Goal: Task Accomplishment & Management: Manage account settings

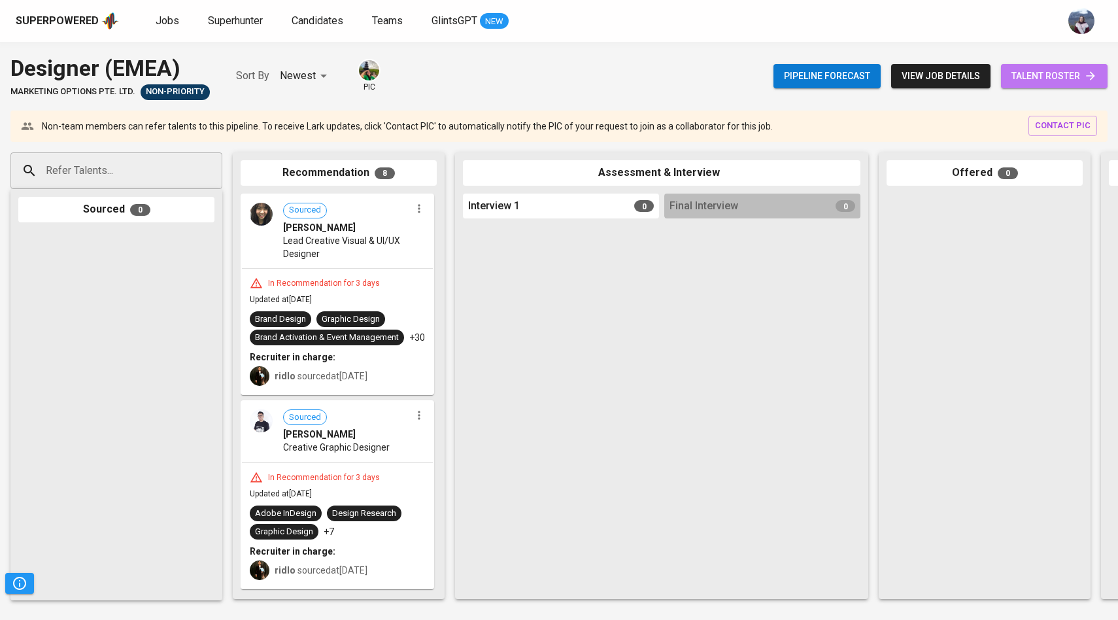
click at [1055, 78] on span "talent roster" at bounding box center [1054, 76] width 86 height 16
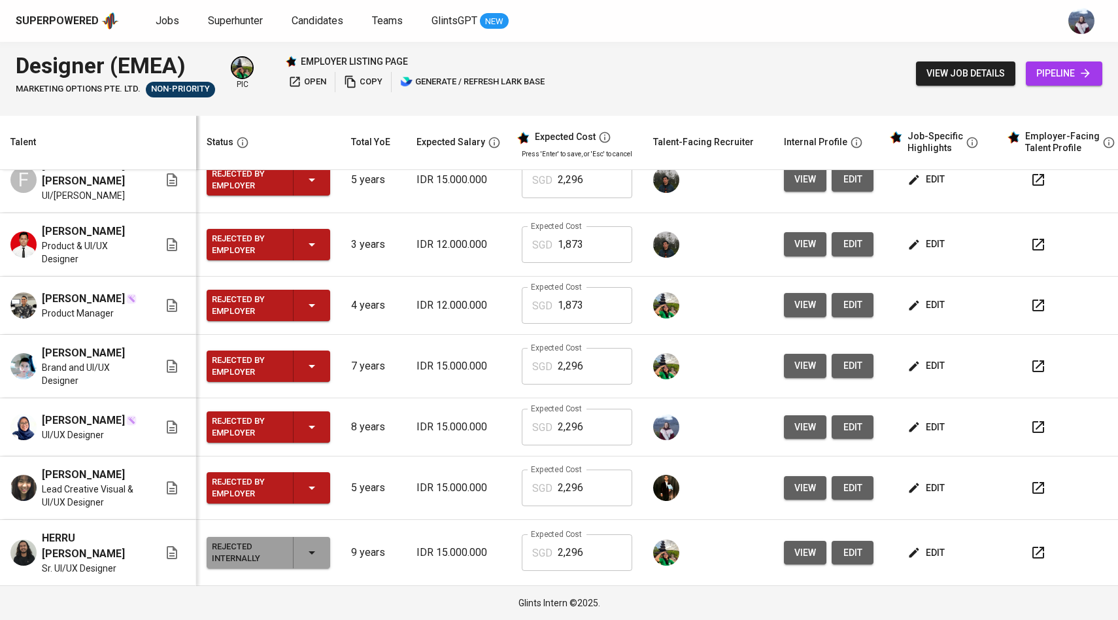
scroll to position [186, 0]
click at [794, 374] on span "view" at bounding box center [805, 366] width 22 height 16
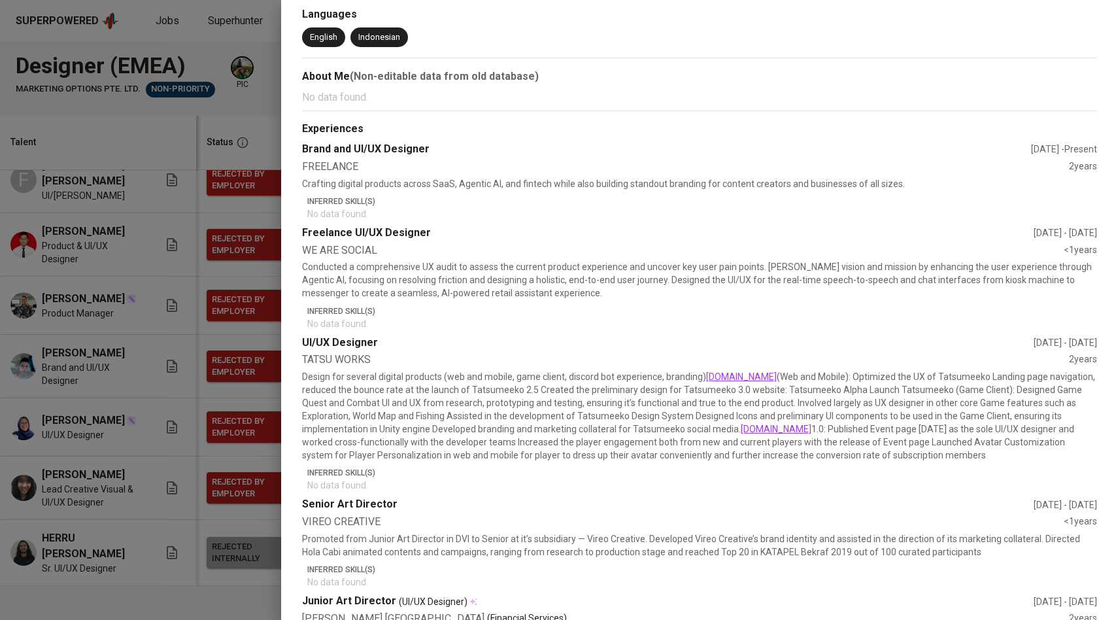
scroll to position [330, 0]
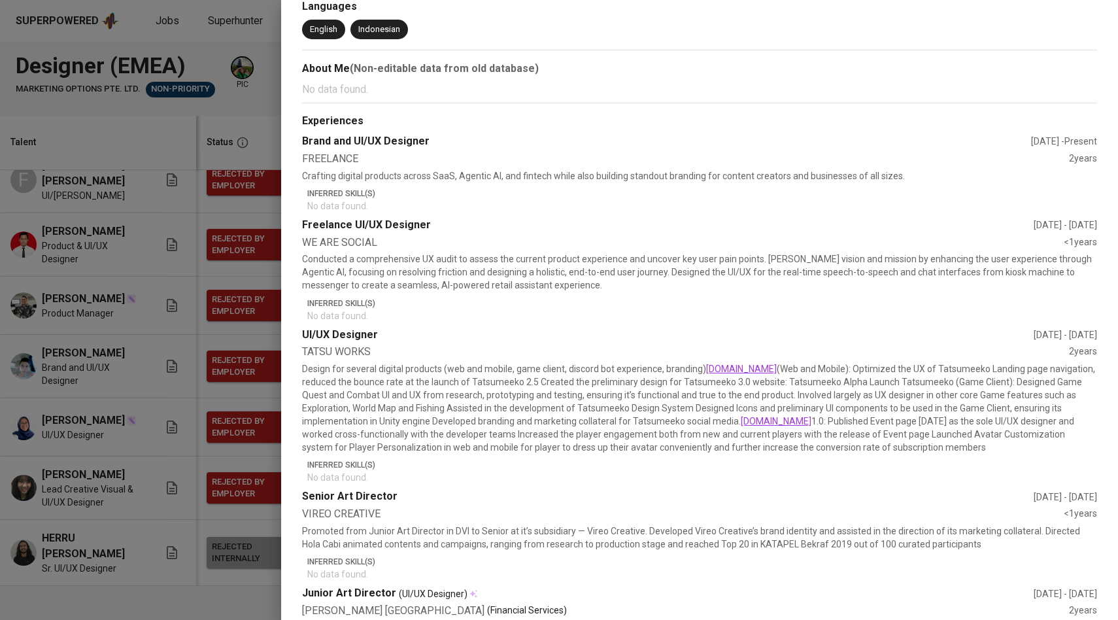
click at [176, 389] on div at bounding box center [559, 310] width 1118 height 620
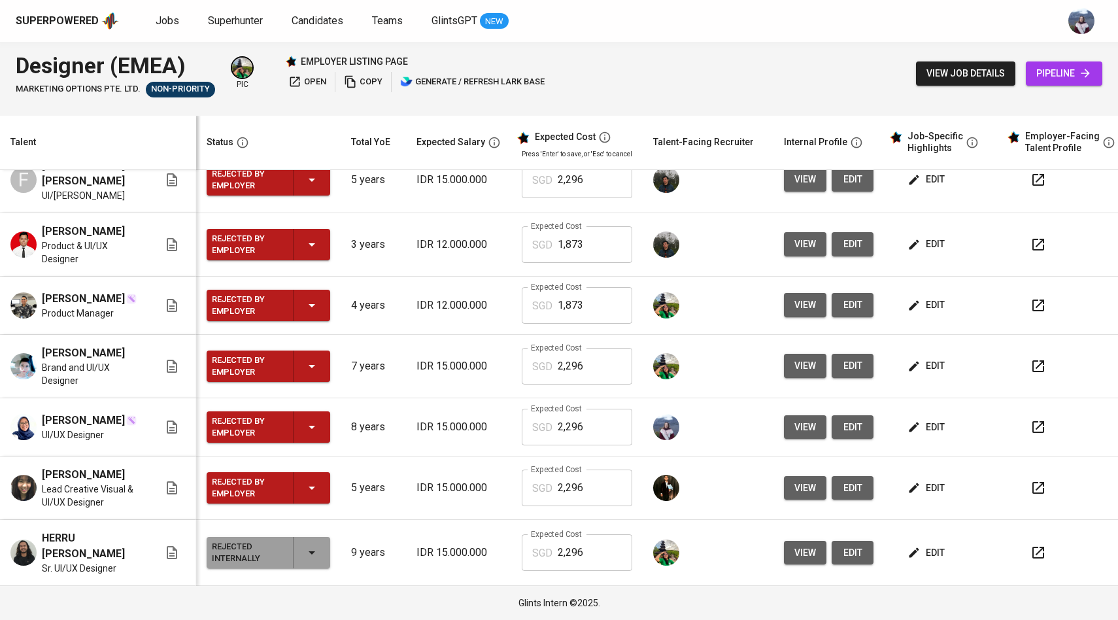
scroll to position [197, 0]
click at [796, 494] on span "view" at bounding box center [805, 488] width 22 height 16
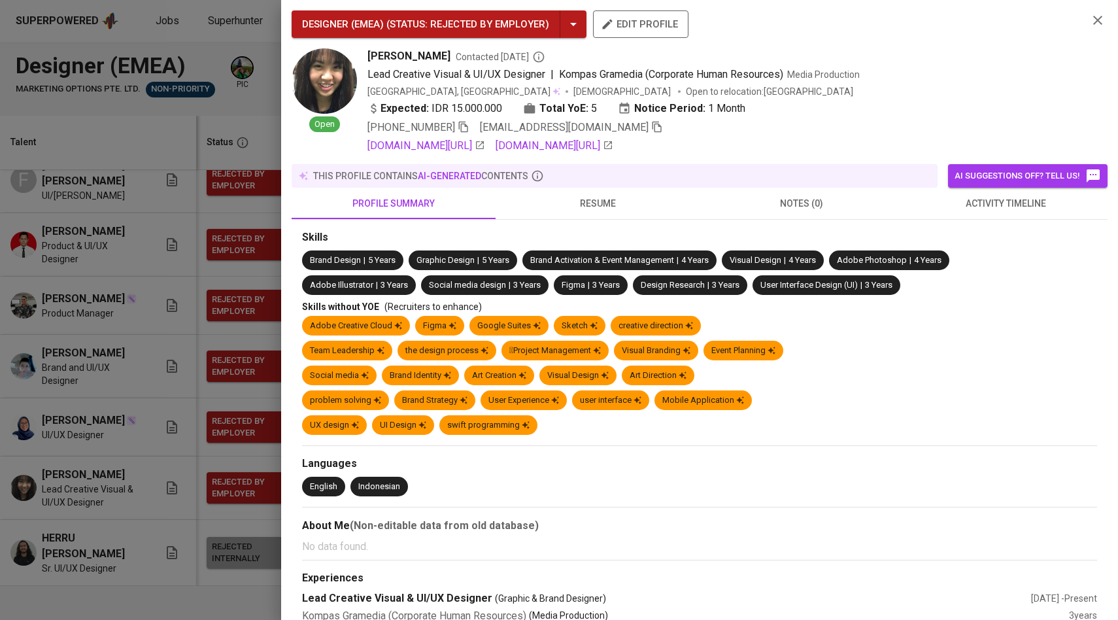
click at [178, 472] on div at bounding box center [559, 310] width 1118 height 620
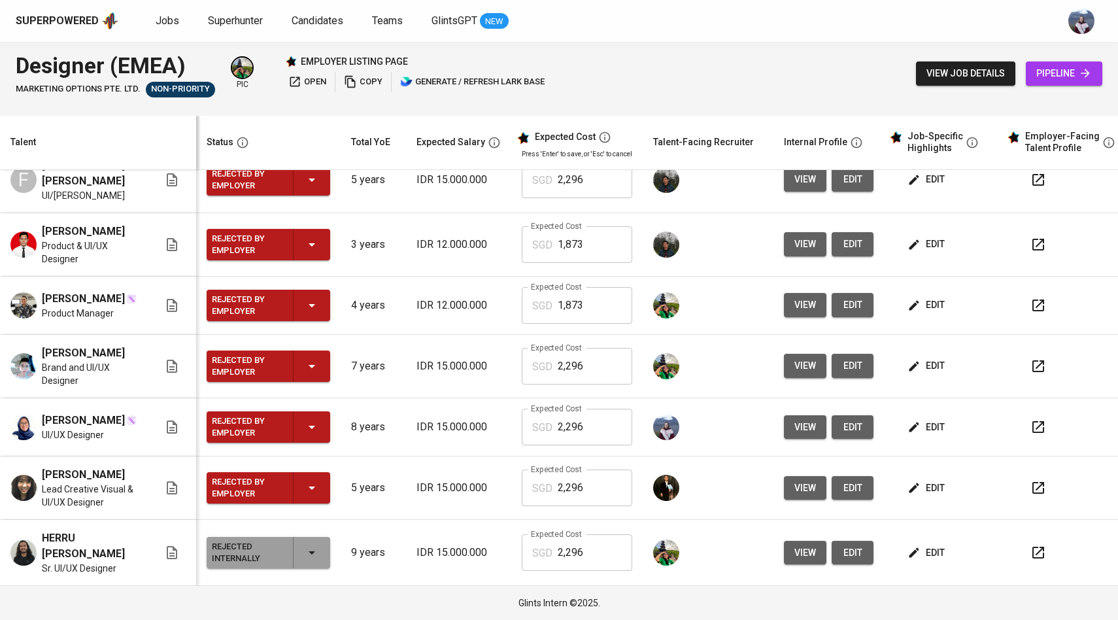
click at [804, 299] on span "view" at bounding box center [805, 305] width 22 height 16
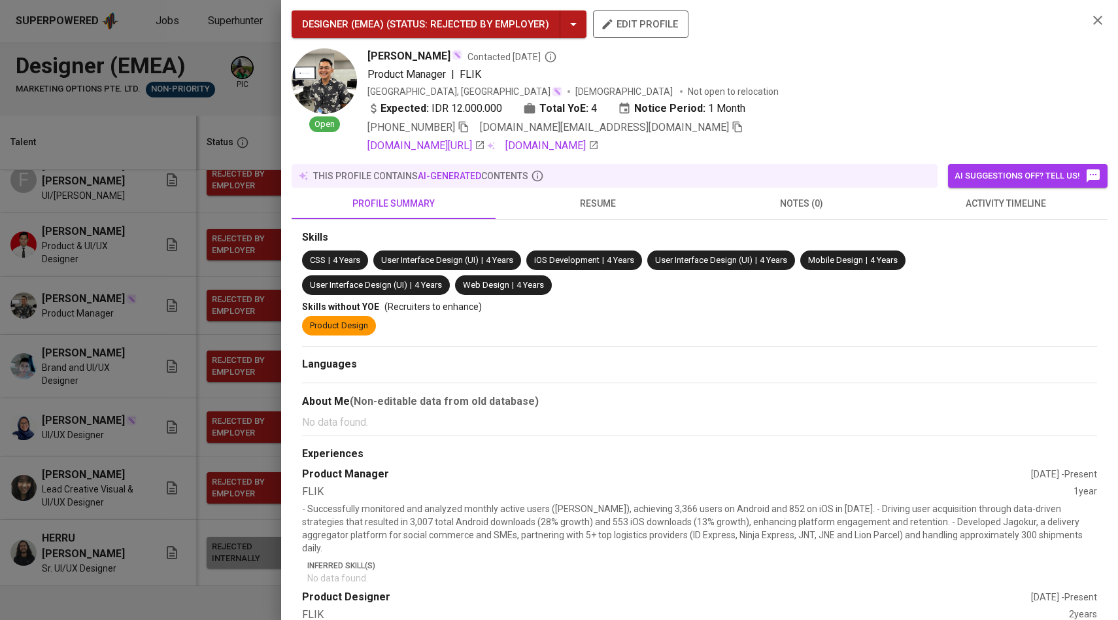
click at [161, 424] on div at bounding box center [559, 310] width 1118 height 620
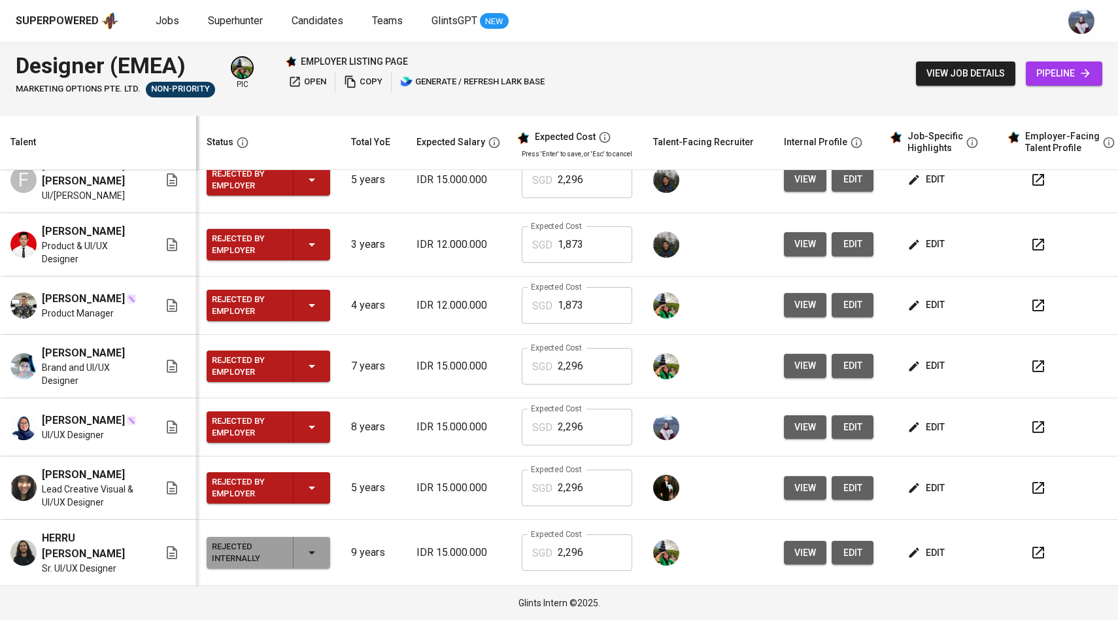
scroll to position [182, 0]
click at [795, 374] on span "view" at bounding box center [805, 366] width 22 height 16
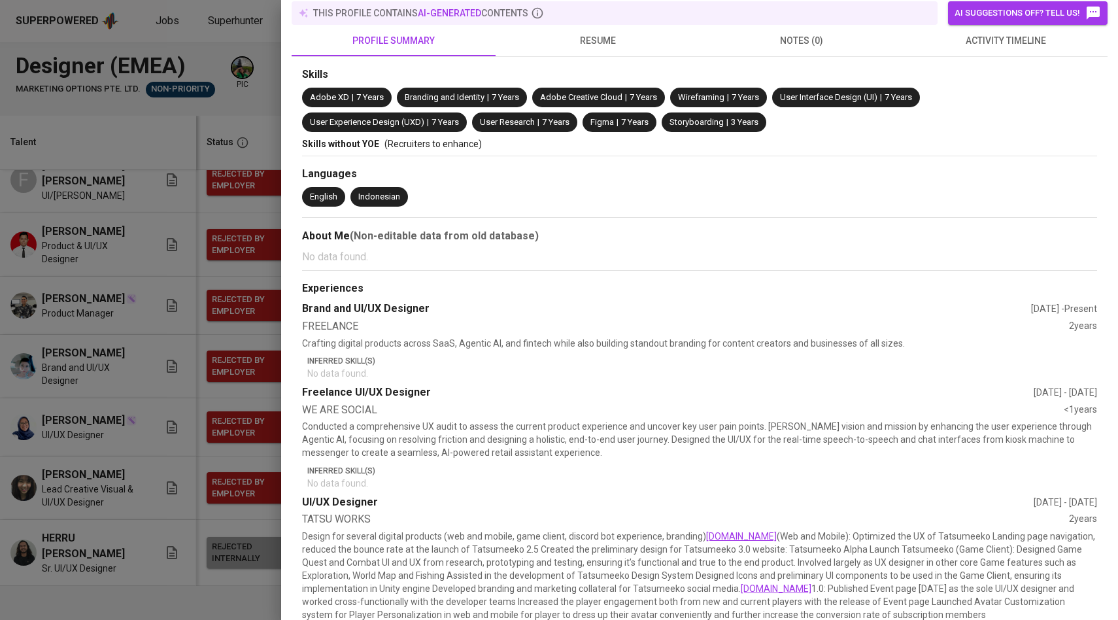
scroll to position [165, 0]
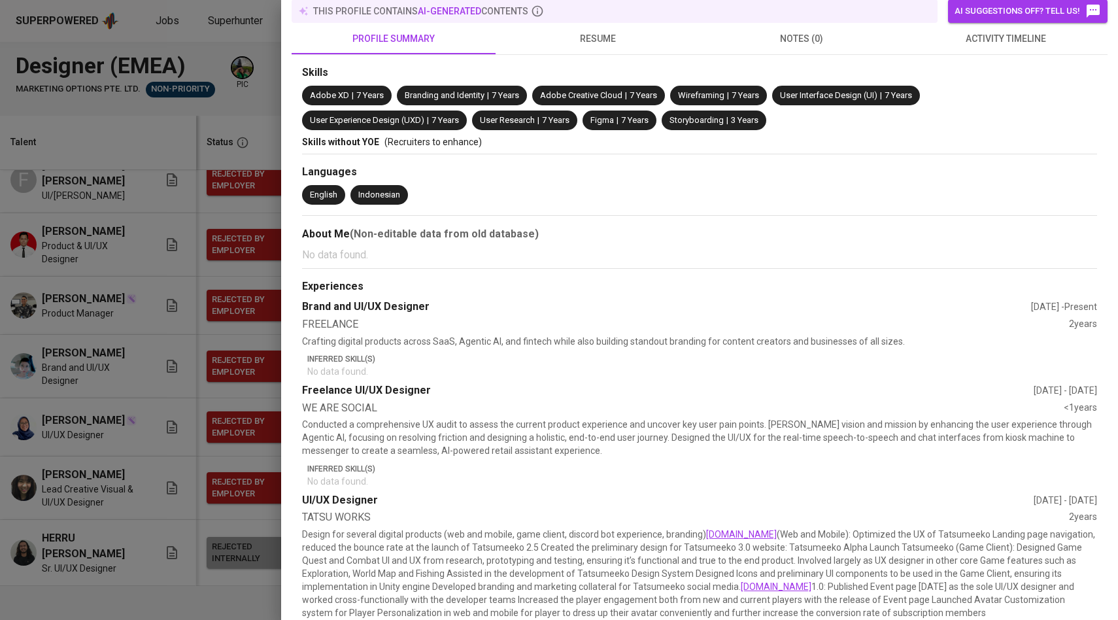
click at [611, 36] on span "resume" at bounding box center [597, 39] width 188 height 16
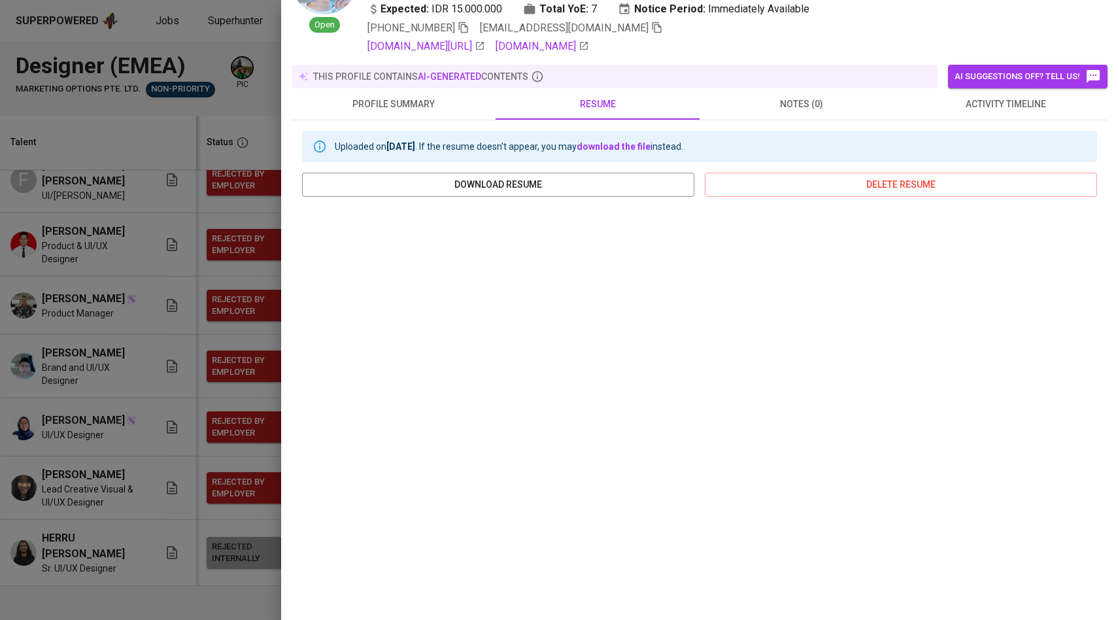
click at [195, 138] on div at bounding box center [559, 310] width 1118 height 620
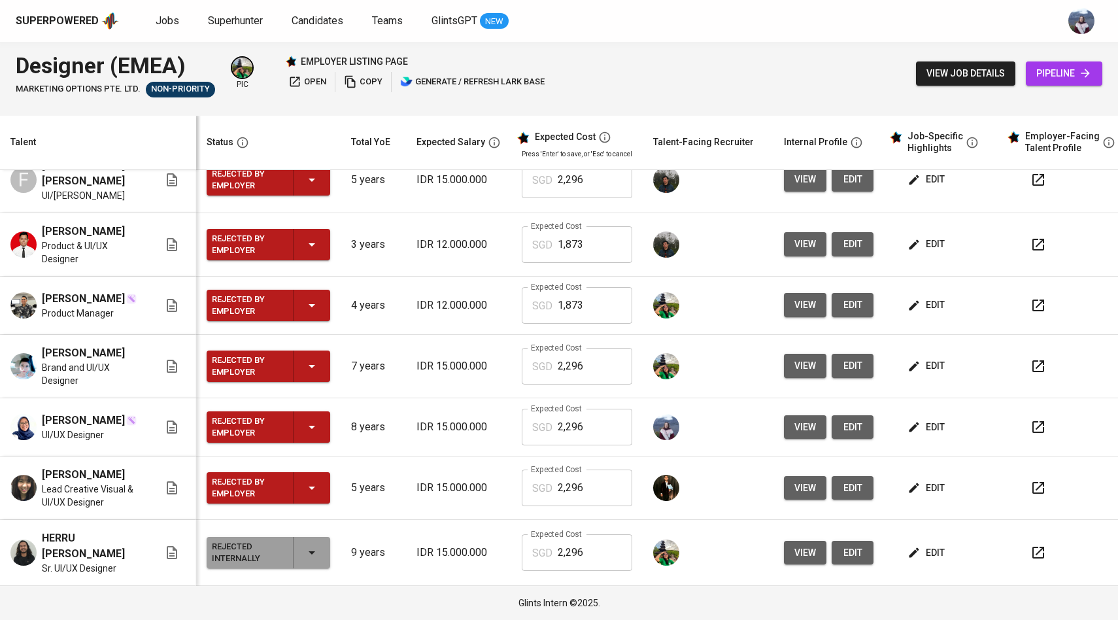
scroll to position [0, 0]
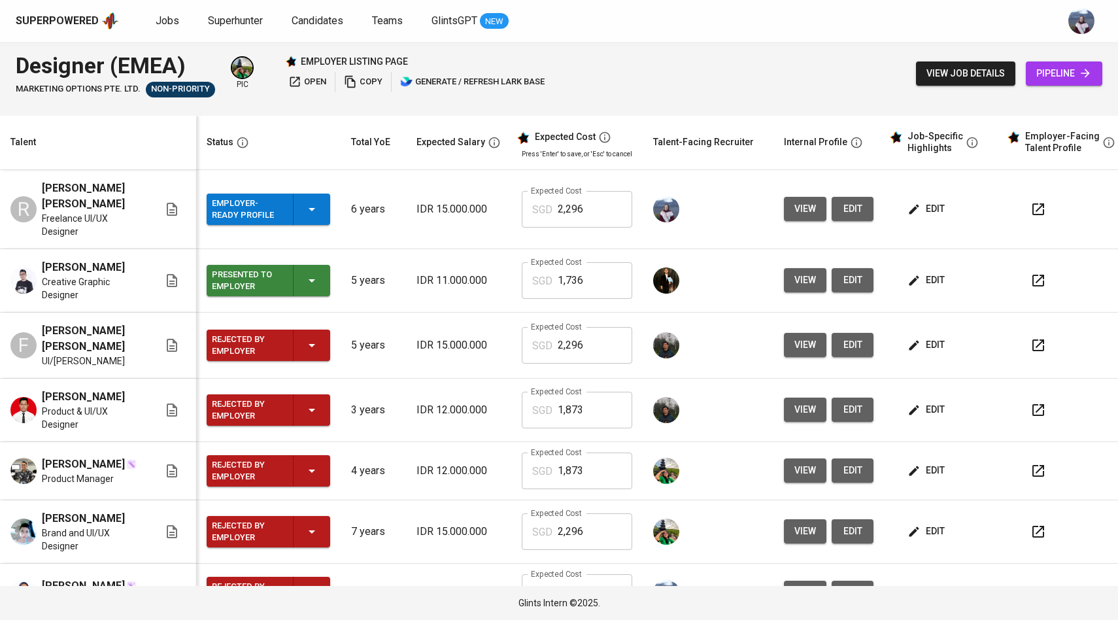
click at [803, 226] on td "view edit" at bounding box center [828, 209] width 110 height 79
click at [799, 205] on span "view" at bounding box center [805, 209] width 22 height 16
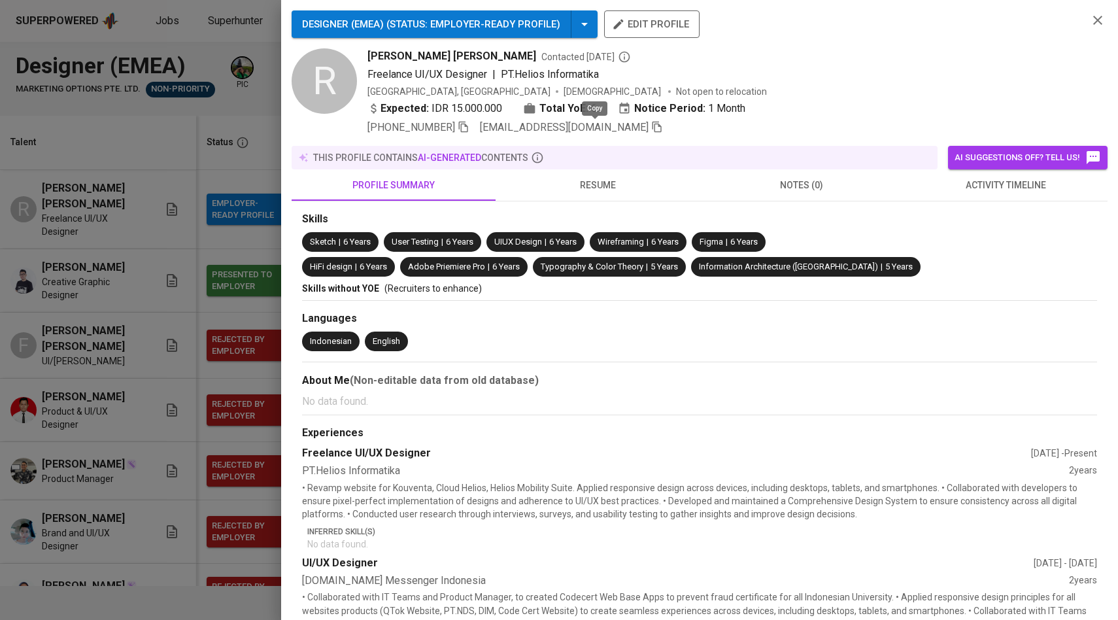
click at [651, 130] on icon "button" at bounding box center [657, 127] width 12 height 12
click at [27, 383] on div at bounding box center [559, 310] width 1118 height 620
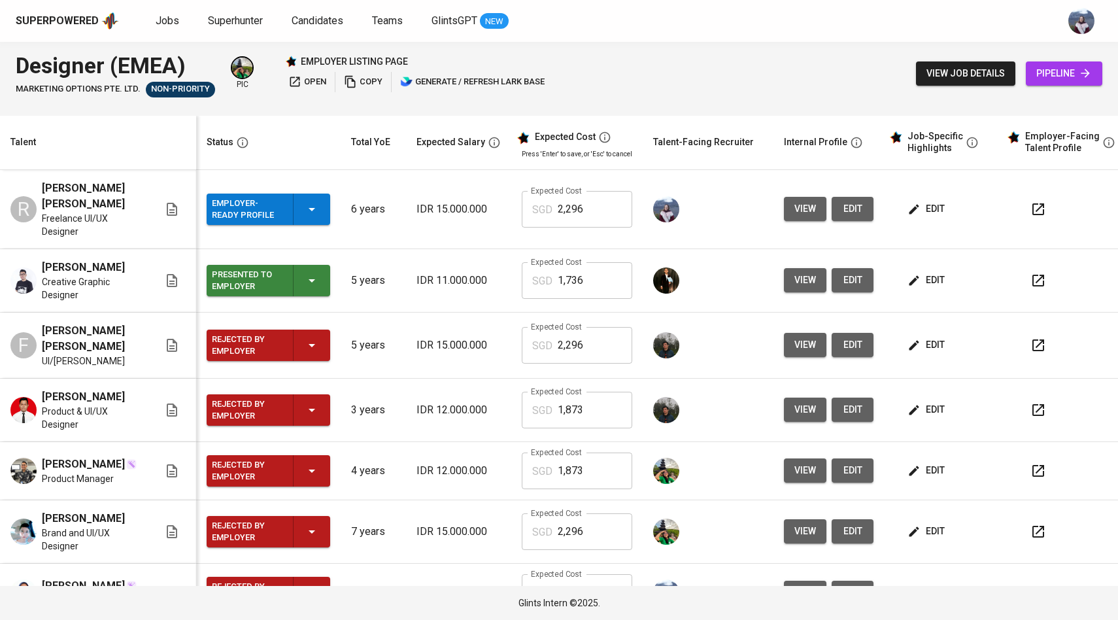
click at [1041, 70] on span "pipeline" at bounding box center [1064, 73] width 56 height 16
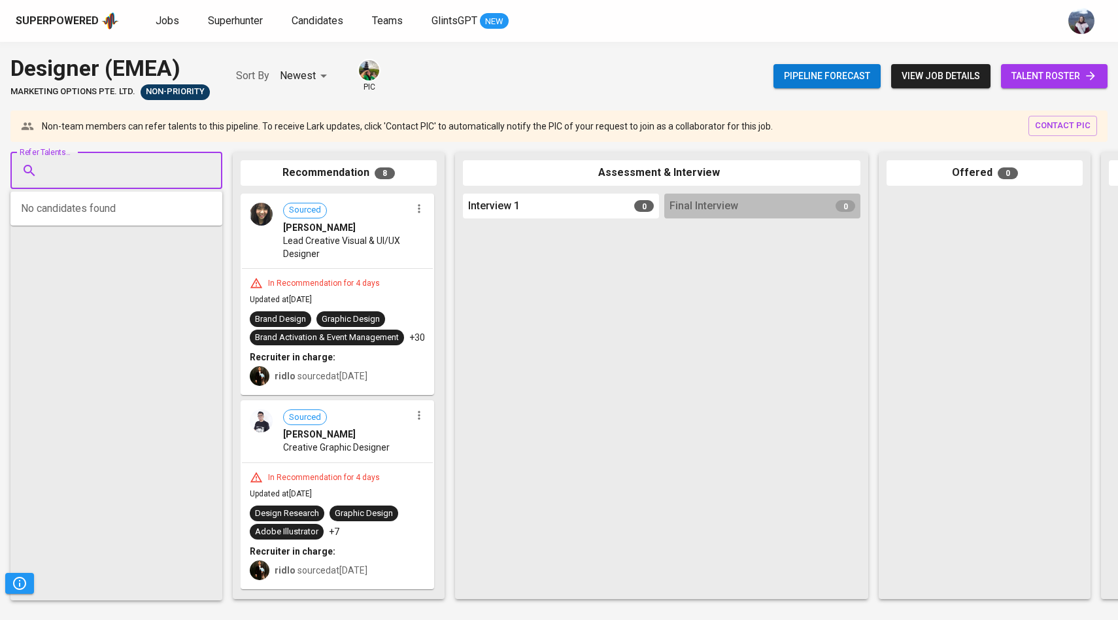
click at [137, 175] on input "Refer Talents..." at bounding box center [110, 170] width 137 height 25
paste input "[EMAIL_ADDRESS][DOMAIN_NAME]"
type input "[EMAIL_ADDRESS][DOMAIN_NAME]"
click at [128, 221] on span "Freelance UI/UX Designer" at bounding box center [100, 220] width 93 height 13
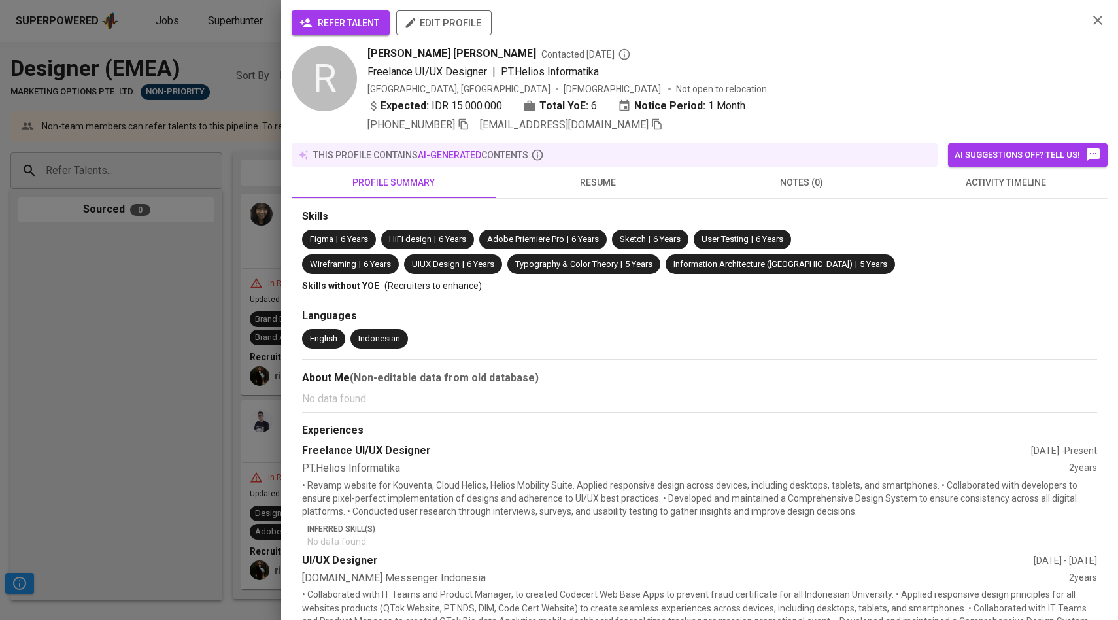
click at [323, 22] on span "refer talent" at bounding box center [340, 23] width 77 height 16
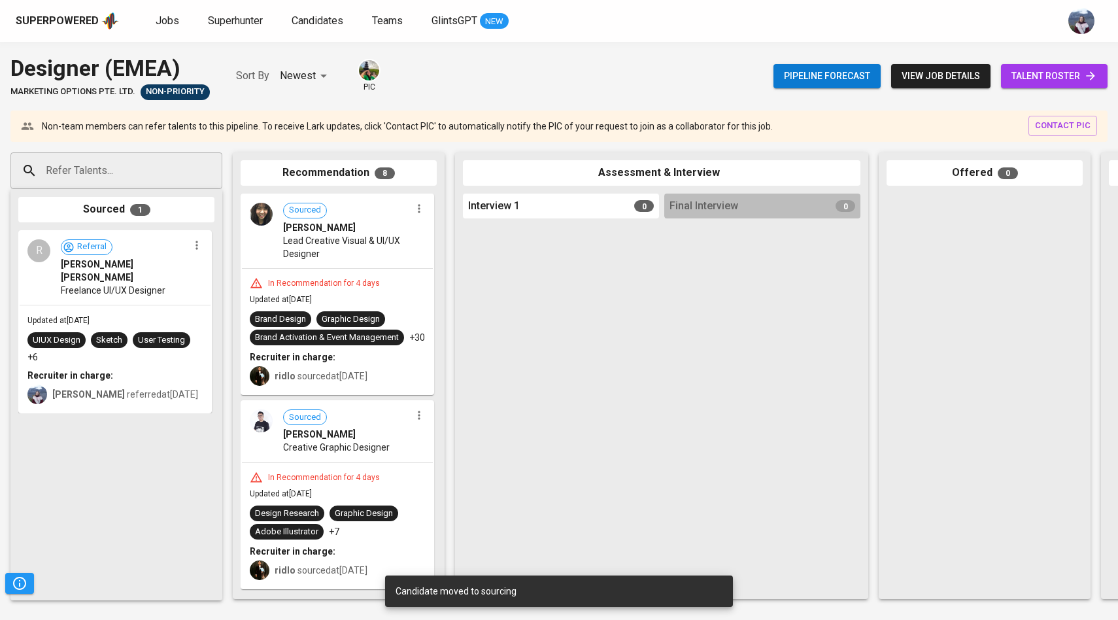
drag, startPoint x: 117, startPoint y: 295, endPoint x: 334, endPoint y: 283, distance: 217.4
click at [334, 283] on div "Refer Talents... Refer Talents... Sourced 1 R Referral Ryan Devine Christian Fr…" at bounding box center [778, 375] width 1557 height 467
click at [167, 24] on span "Jobs" at bounding box center [168, 20] width 24 height 12
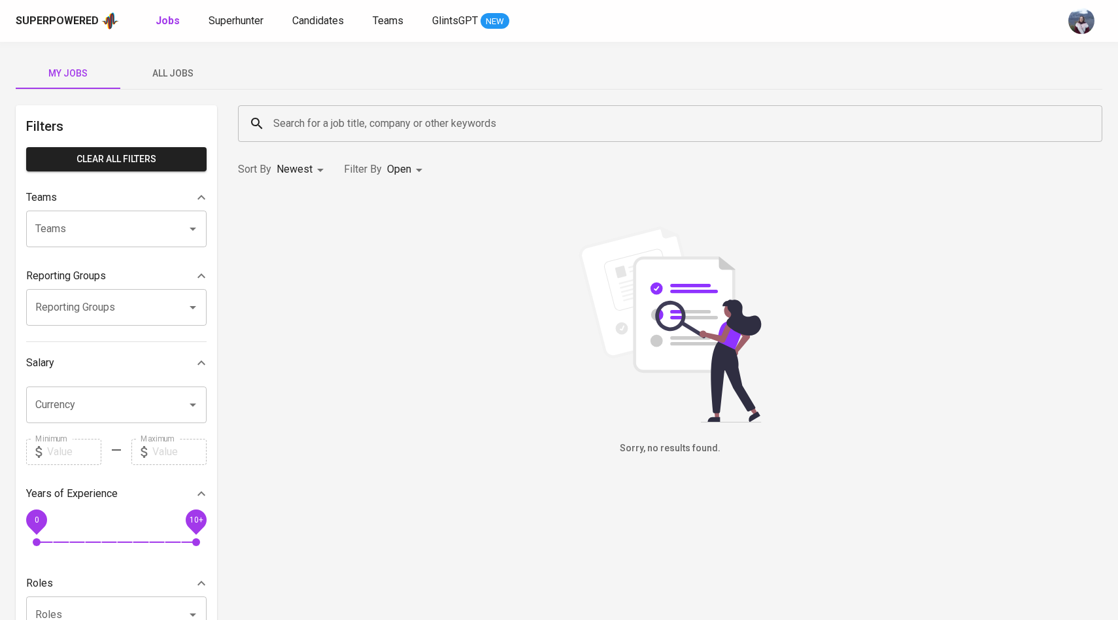
click at [185, 71] on span "All Jobs" at bounding box center [172, 73] width 89 height 16
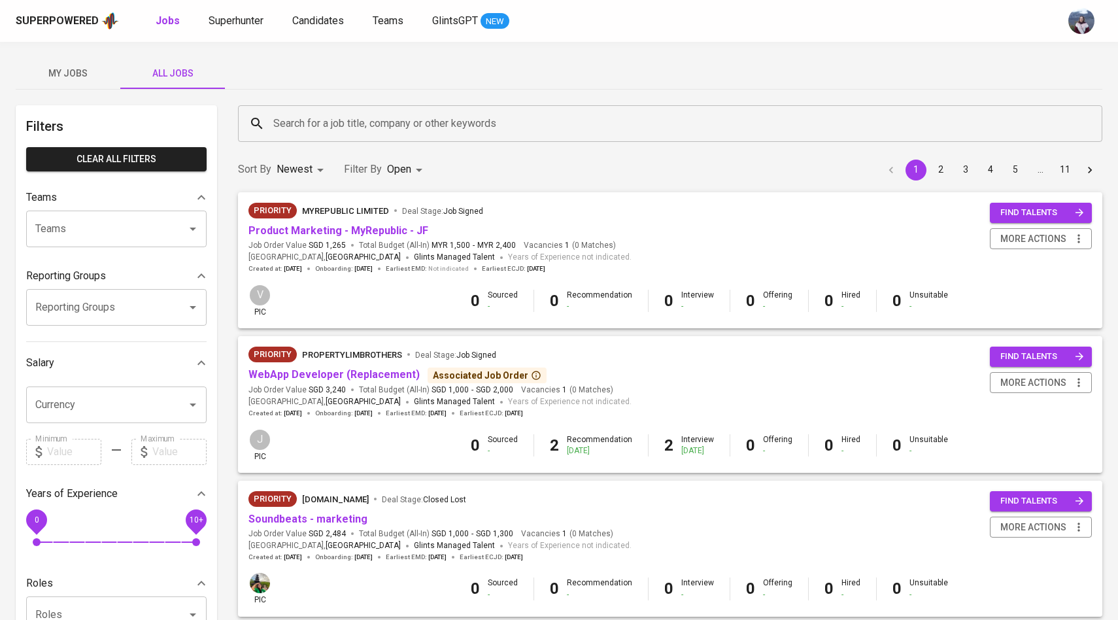
click at [318, 140] on div "Search for a job title, company or other keywords" at bounding box center [670, 123] width 864 height 37
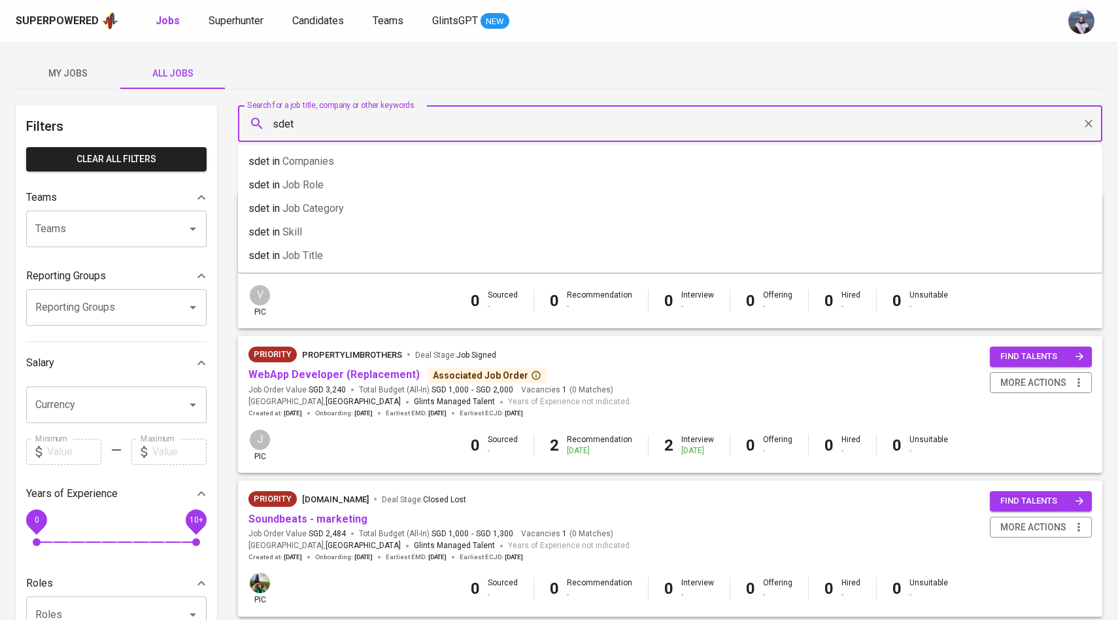
type input "sdet"
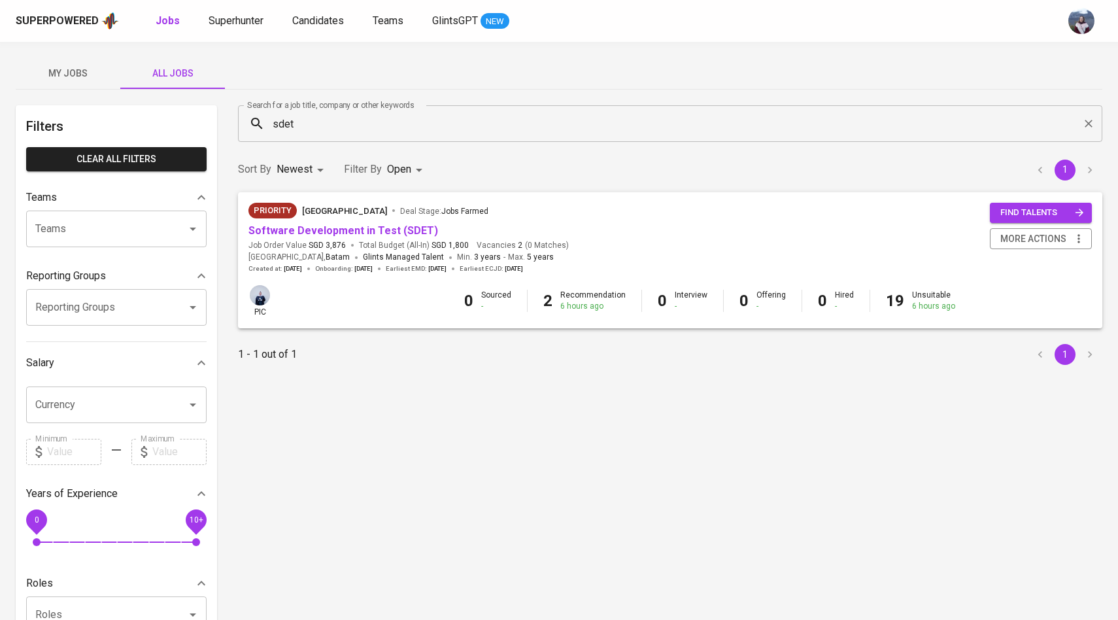
click at [312, 222] on div "Priority National University of Singapore Deal Stage : Jobs Farmed" at bounding box center [408, 213] width 320 height 21
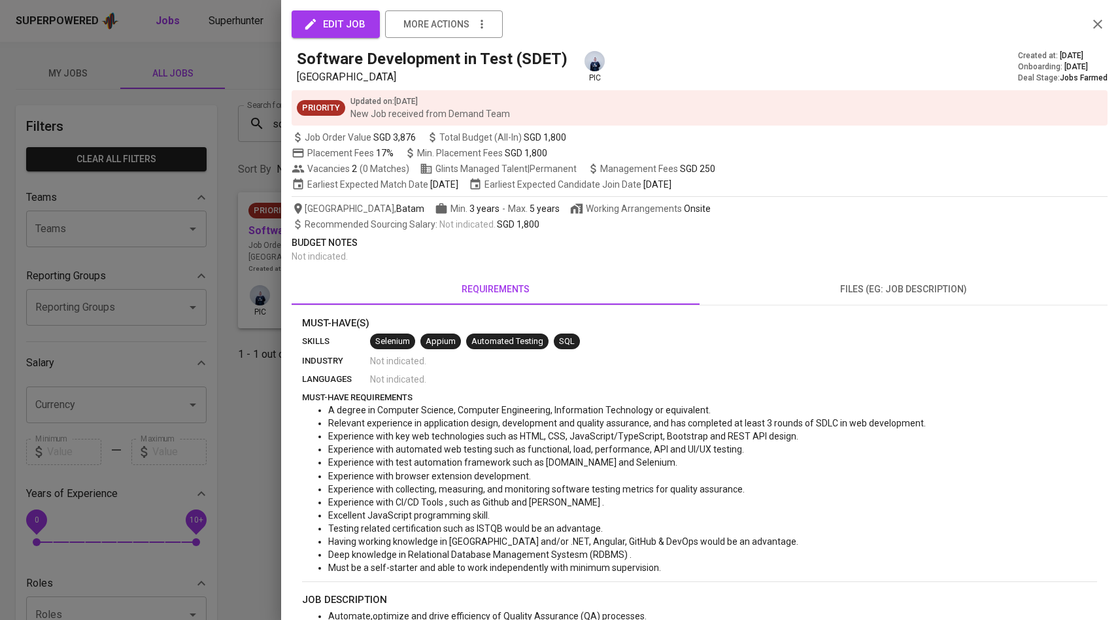
click at [253, 231] on div at bounding box center [559, 310] width 1118 height 620
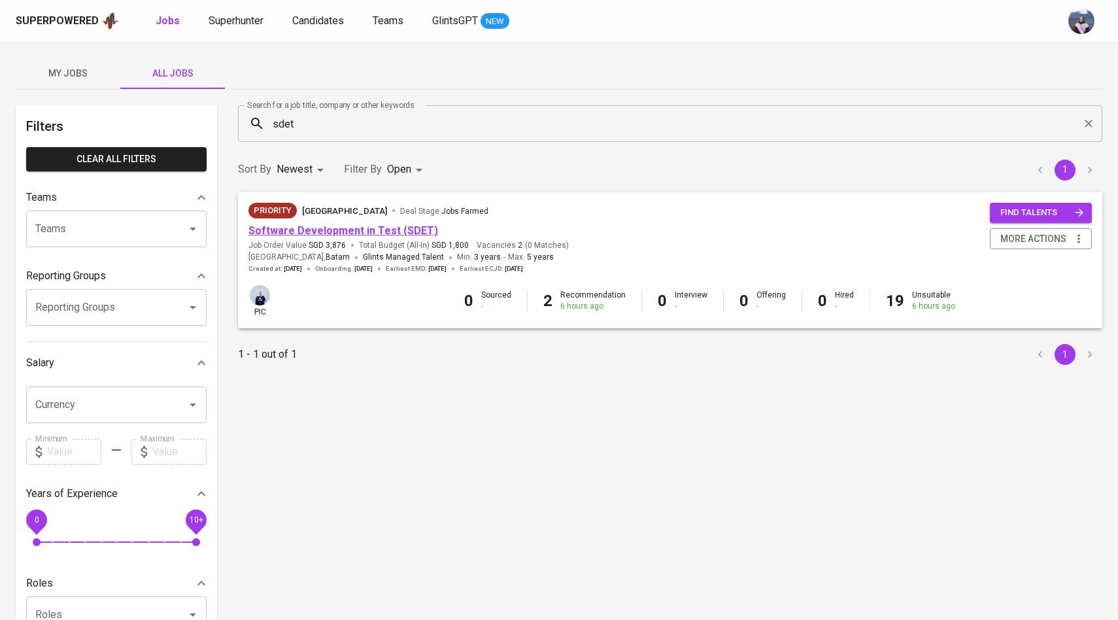
click at [306, 234] on link "Software Development in Test (SDET)" at bounding box center [343, 230] width 190 height 12
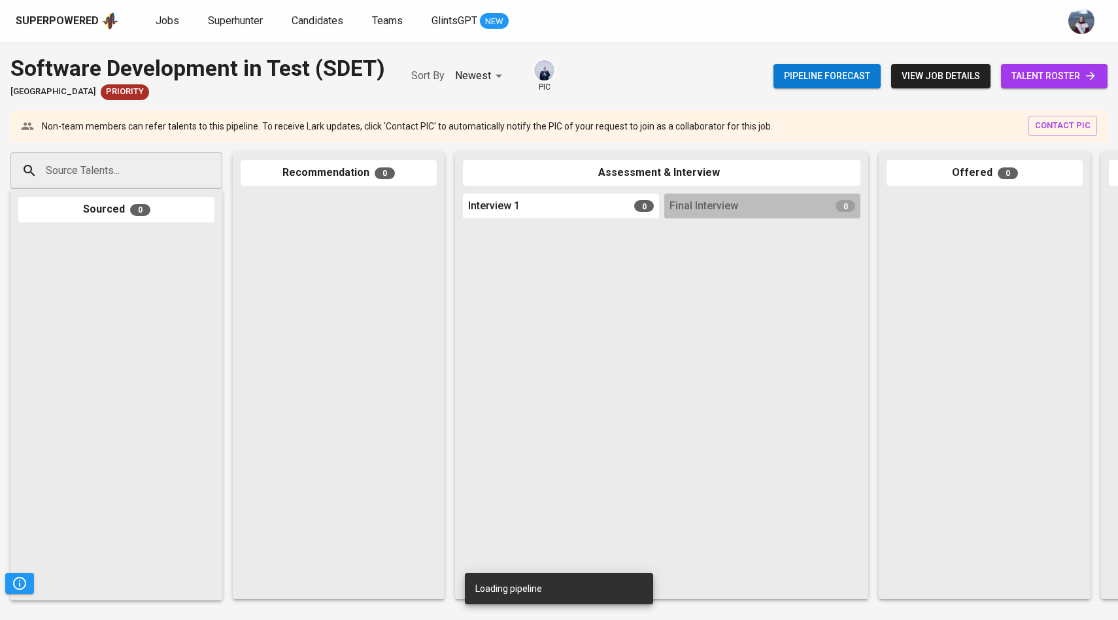
click at [108, 173] on input "Source Talents..." at bounding box center [110, 170] width 137 height 25
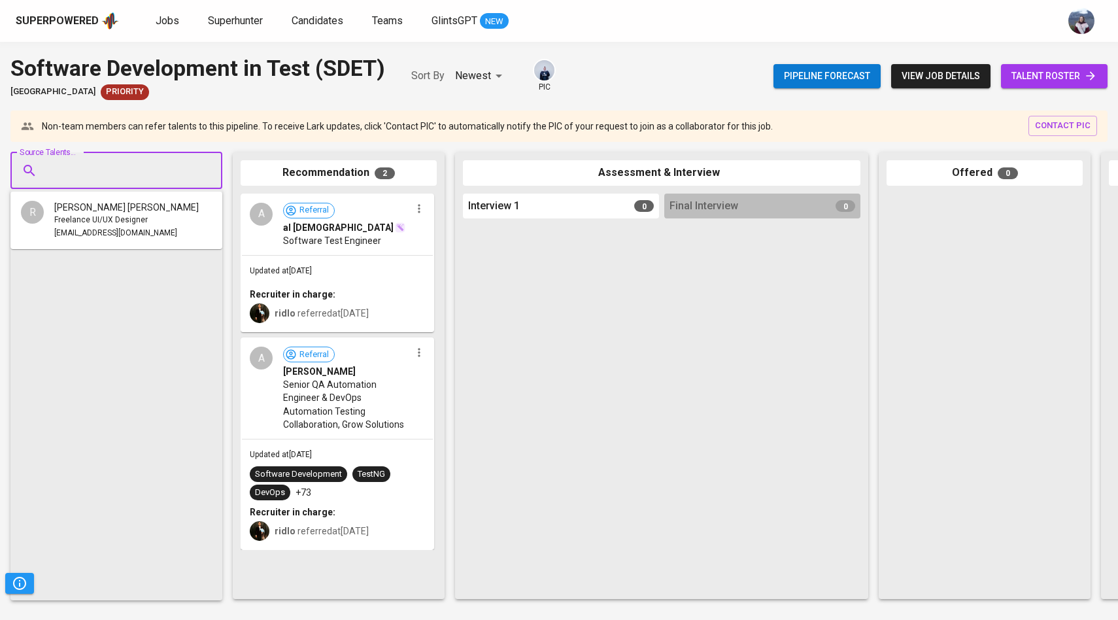
paste input "[EMAIL_ADDRESS][DOMAIN_NAME]"
type input "[EMAIL_ADDRESS][DOMAIN_NAME]"
click at [108, 196] on ul "E Erik Widianto Qa engineer erikwidiyantojs@gmail.com" at bounding box center [116, 221] width 212 height 58
click at [108, 228] on span "[EMAIL_ADDRESS][DOMAIN_NAME]" at bounding box center [115, 233] width 123 height 13
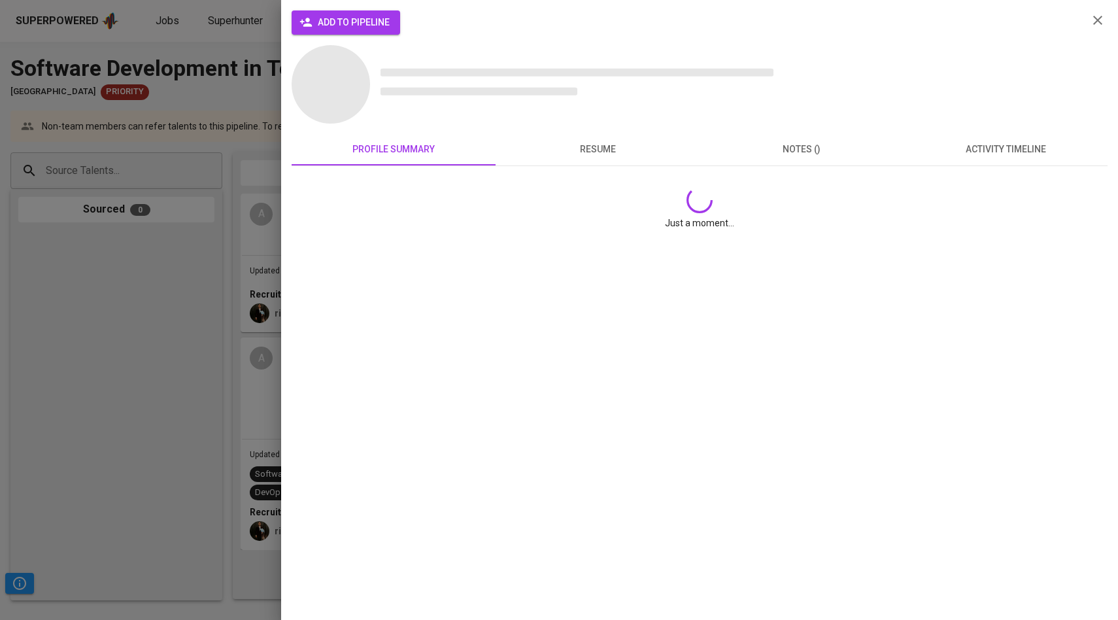
click at [333, 20] on span "add to pipeline" at bounding box center [346, 22] width 88 height 16
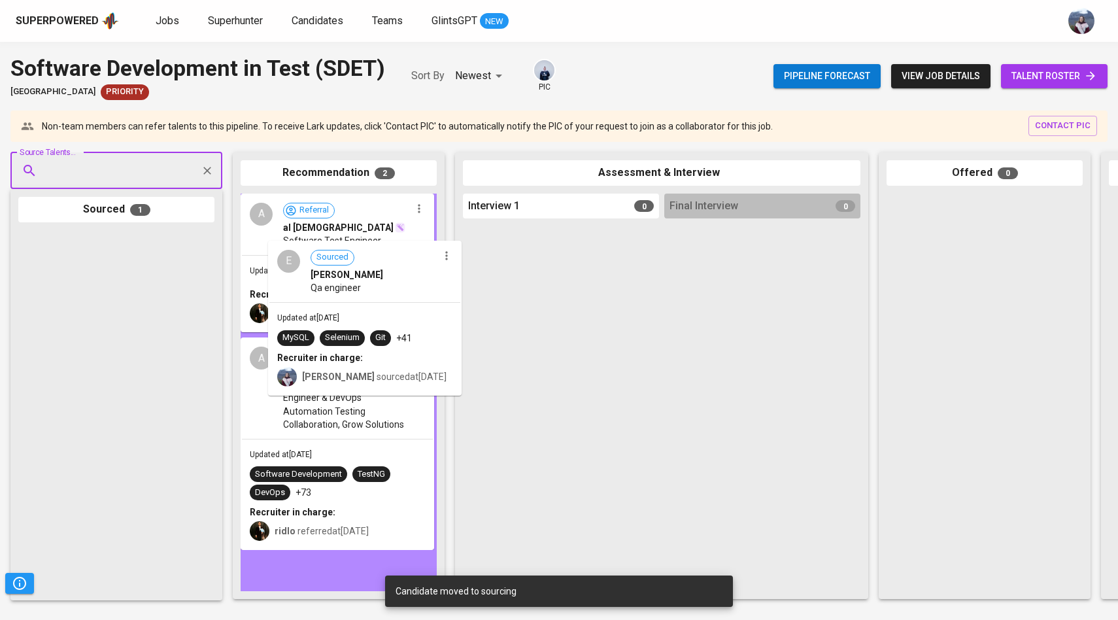
drag, startPoint x: 126, startPoint y: 279, endPoint x: 381, endPoint y: 290, distance: 255.2
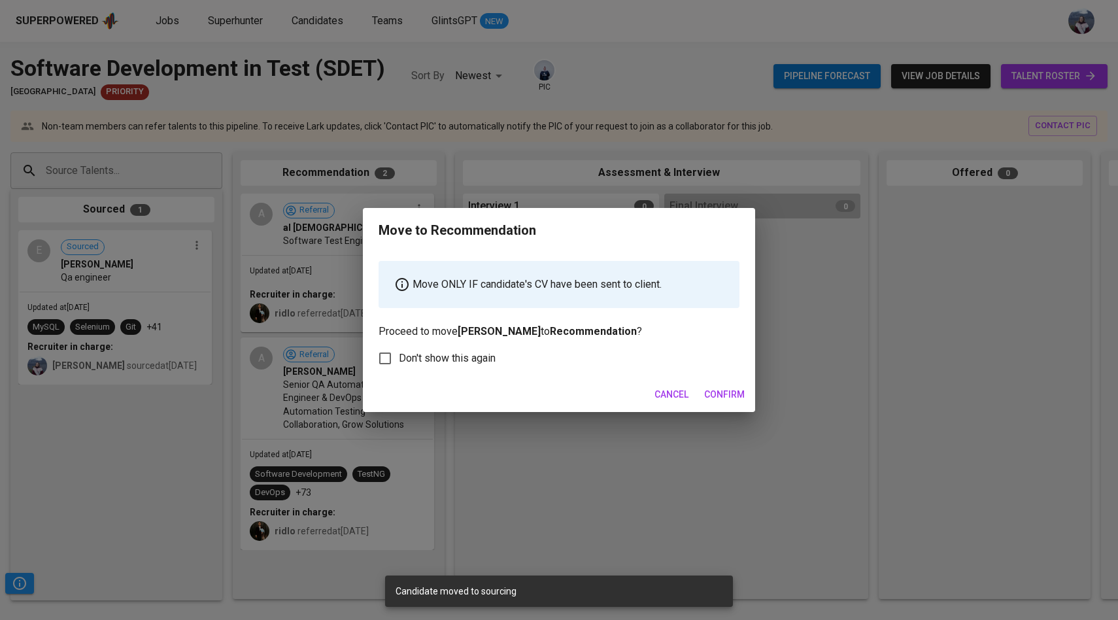
click at [709, 395] on span "Confirm" at bounding box center [724, 394] width 41 height 16
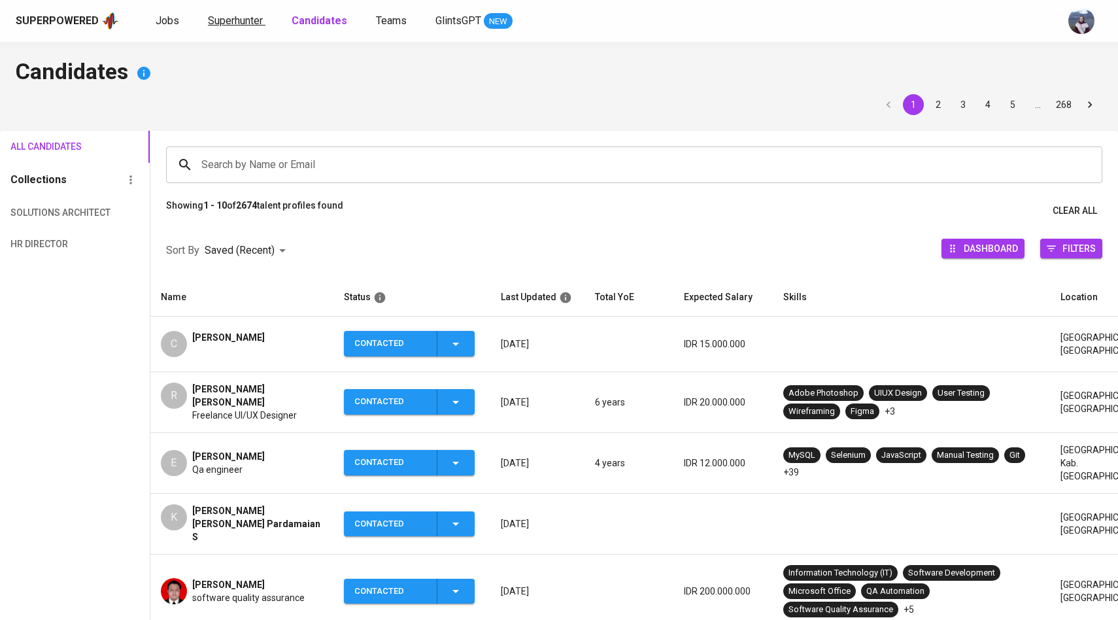
click at [244, 16] on span "Superhunter" at bounding box center [235, 20] width 55 height 12
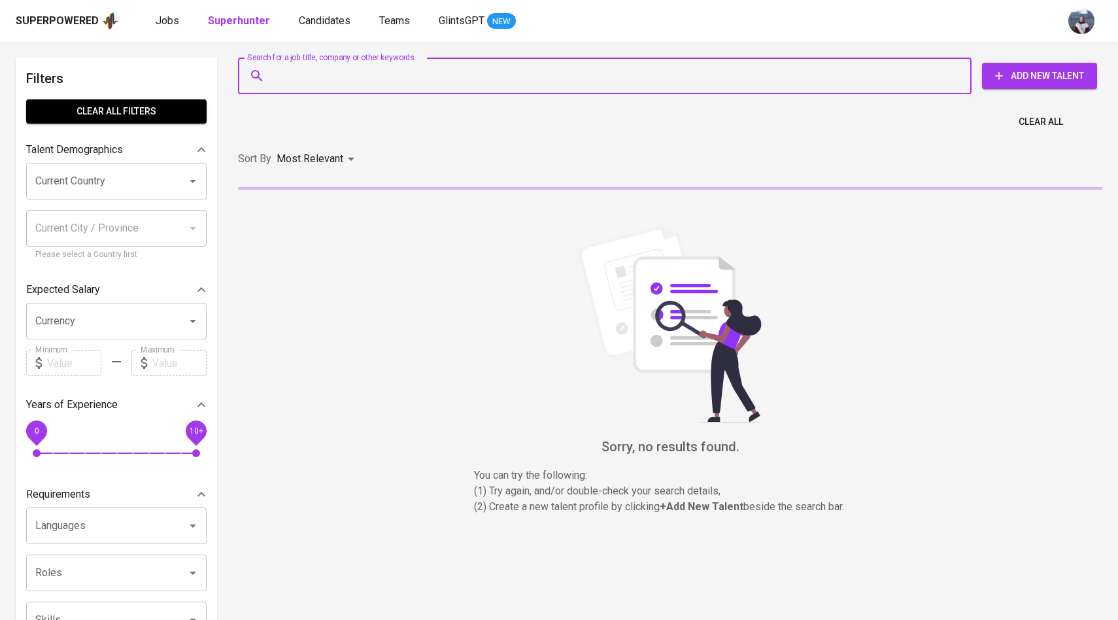
click at [302, 81] on input "Search for a job title, company or other keywords" at bounding box center [608, 75] width 676 height 25
paste input "[EMAIL_ADDRESS][DOMAIN_NAME]"
type input "[EMAIL_ADDRESS][DOMAIN_NAME]"
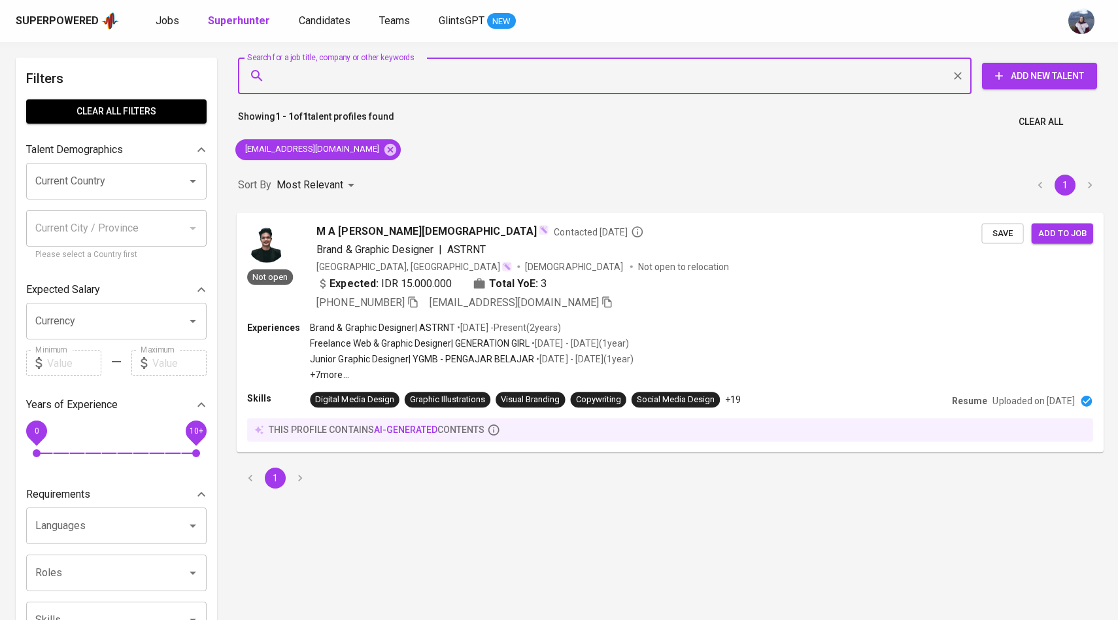
click at [285, 244] on img at bounding box center [266, 242] width 39 height 39
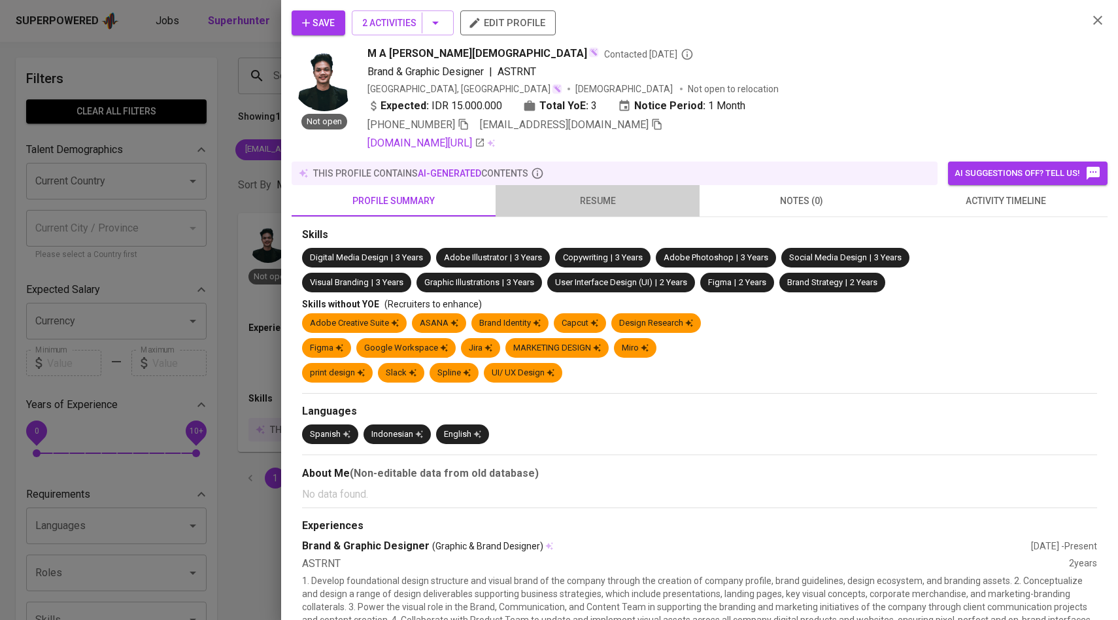
click at [592, 205] on span "resume" at bounding box center [597, 201] width 188 height 16
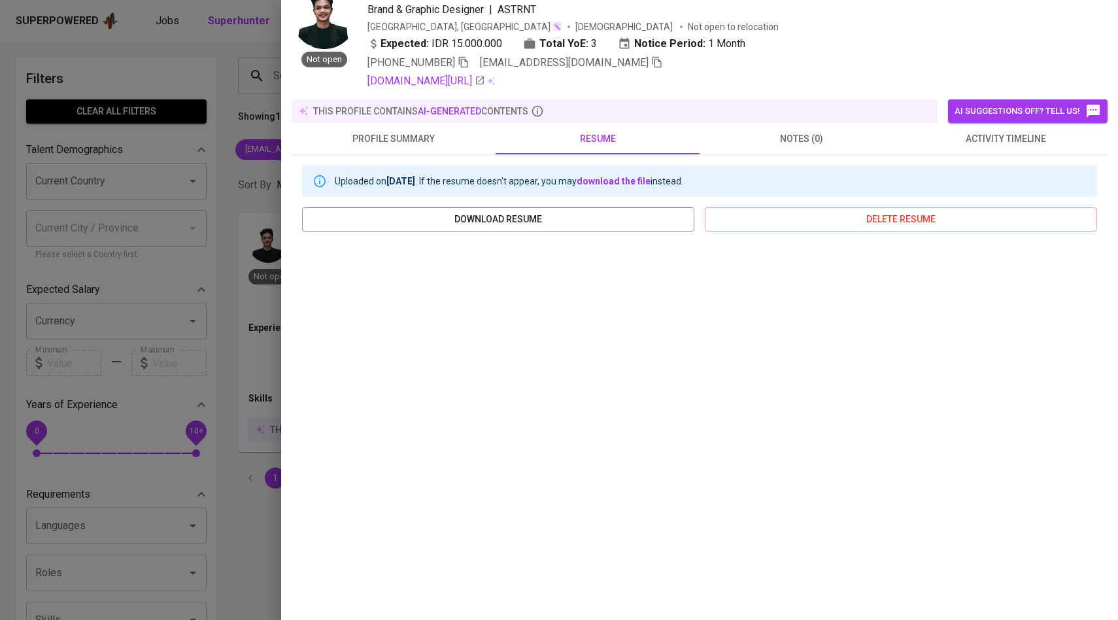
scroll to position [97, 0]
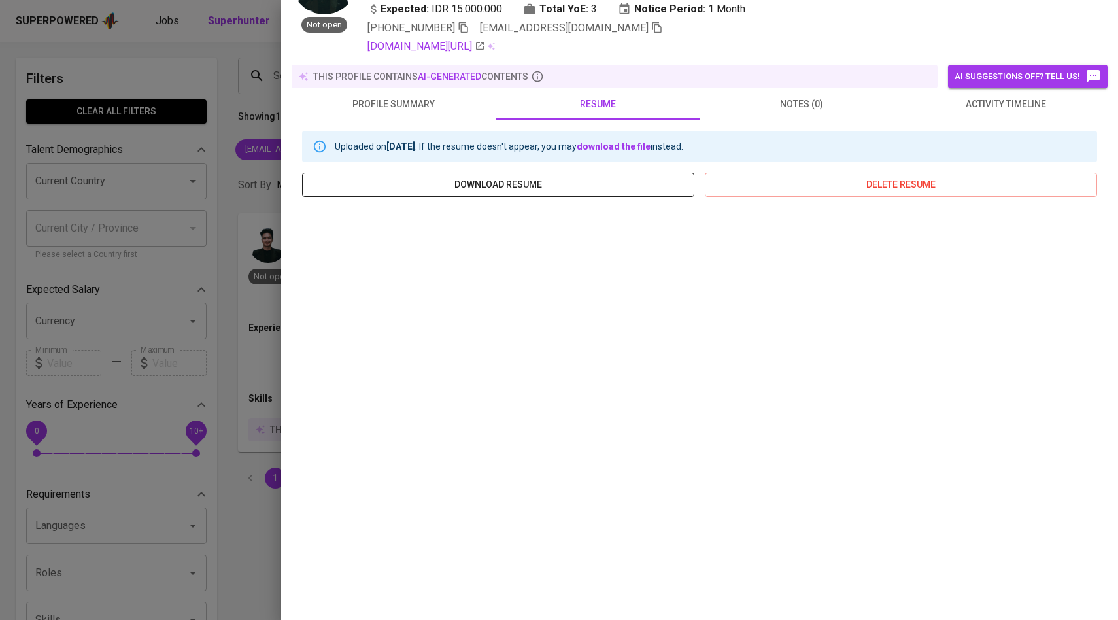
click at [607, 187] on span "download resume" at bounding box center [498, 185] width 371 height 16
click at [211, 273] on div at bounding box center [559, 310] width 1118 height 620
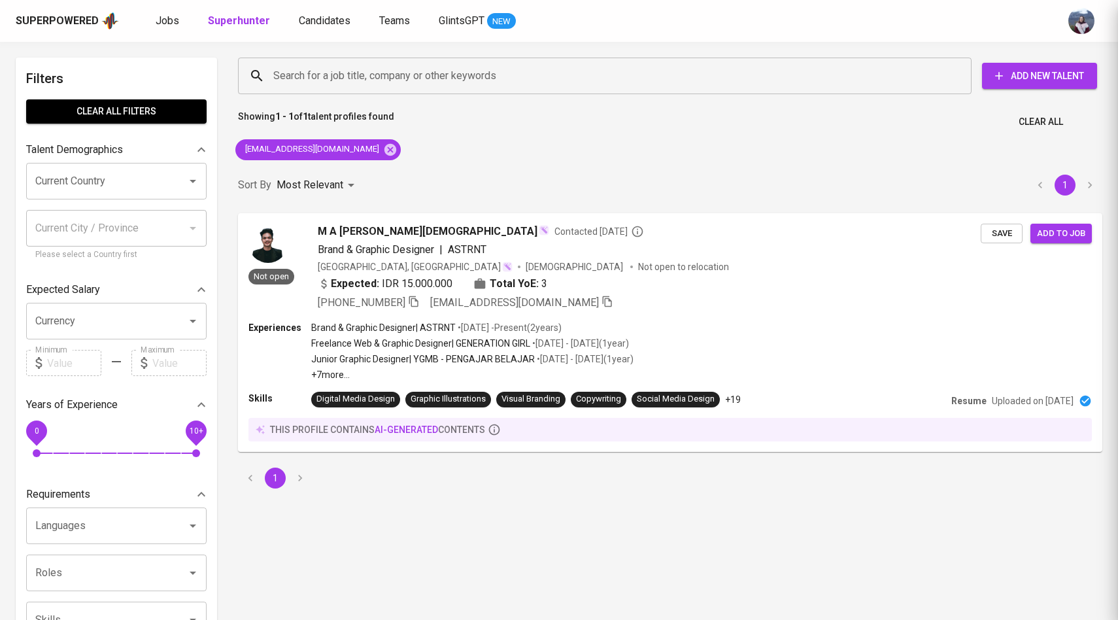
scroll to position [0, 0]
click at [318, 21] on span "Candidates" at bounding box center [325, 20] width 52 height 12
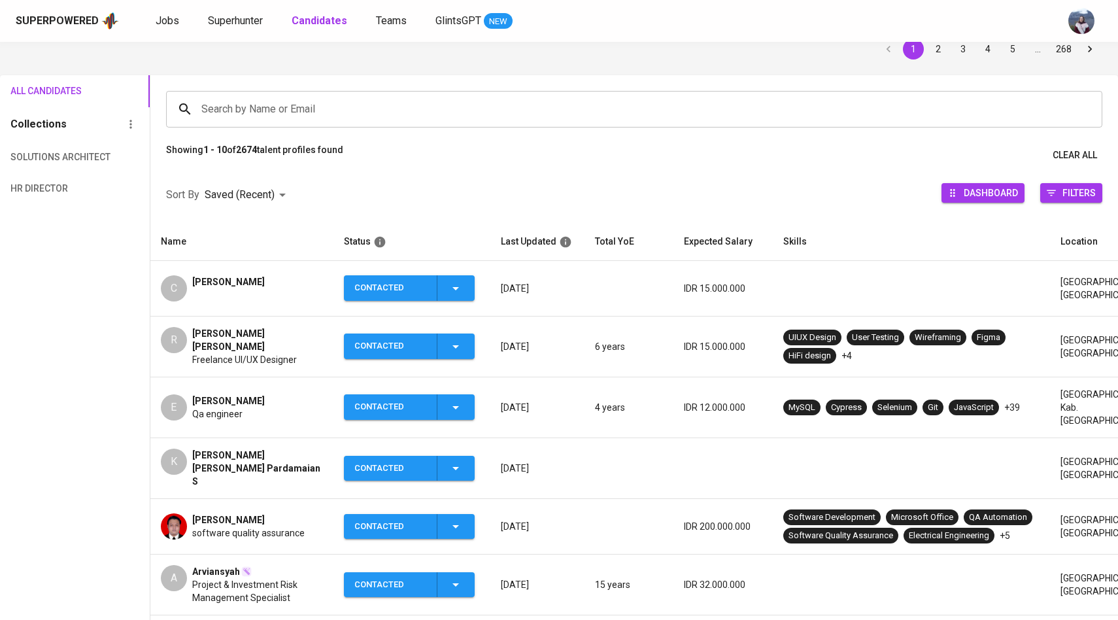
scroll to position [71, 0]
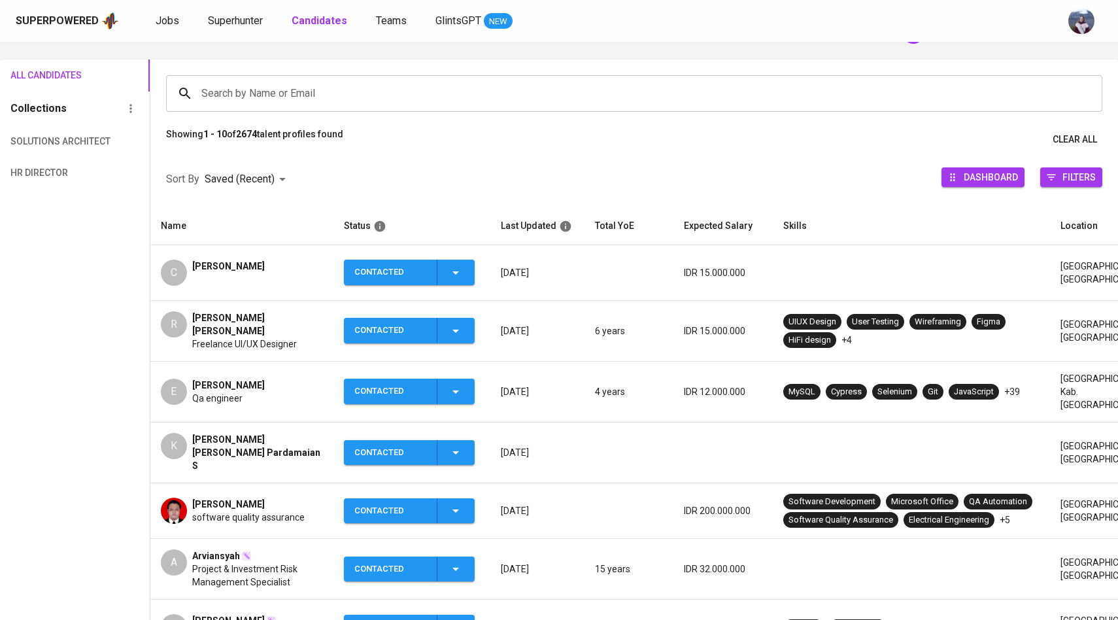
click at [176, 389] on div "E" at bounding box center [174, 392] width 26 height 26
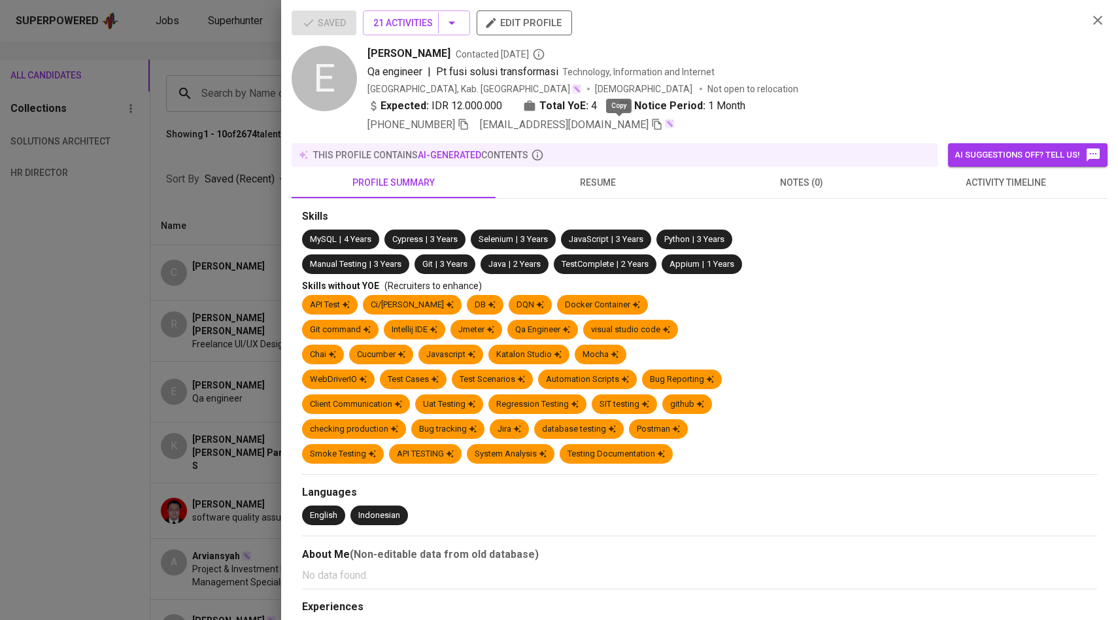
click at [651, 126] on icon "button" at bounding box center [657, 124] width 12 height 12
click at [203, 211] on div at bounding box center [559, 310] width 1118 height 620
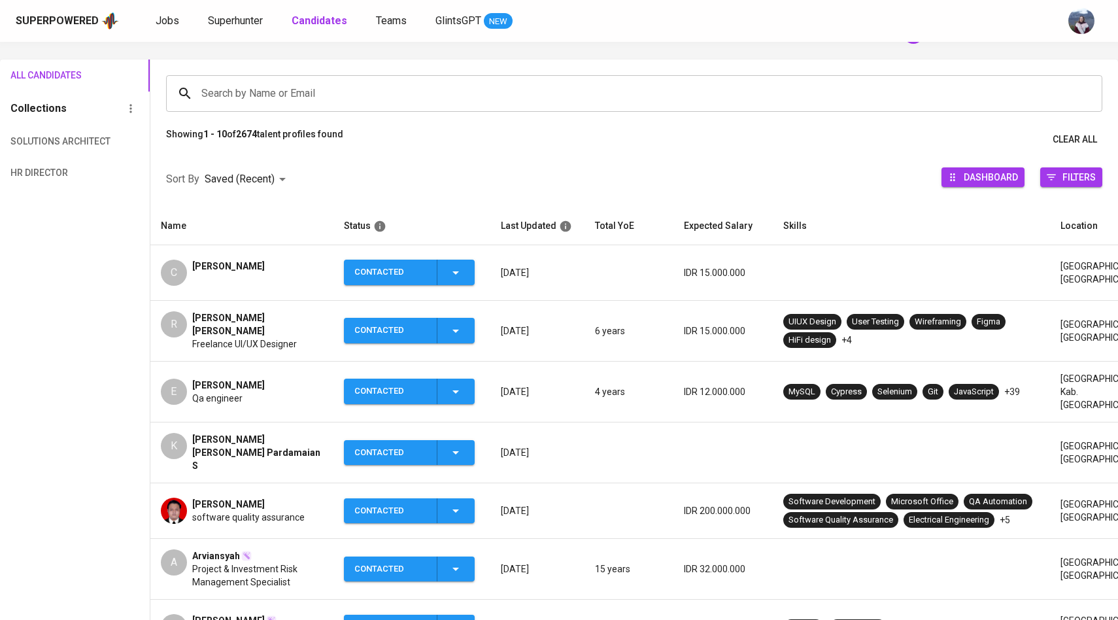
click at [183, 433] on div "K" at bounding box center [174, 446] width 26 height 26
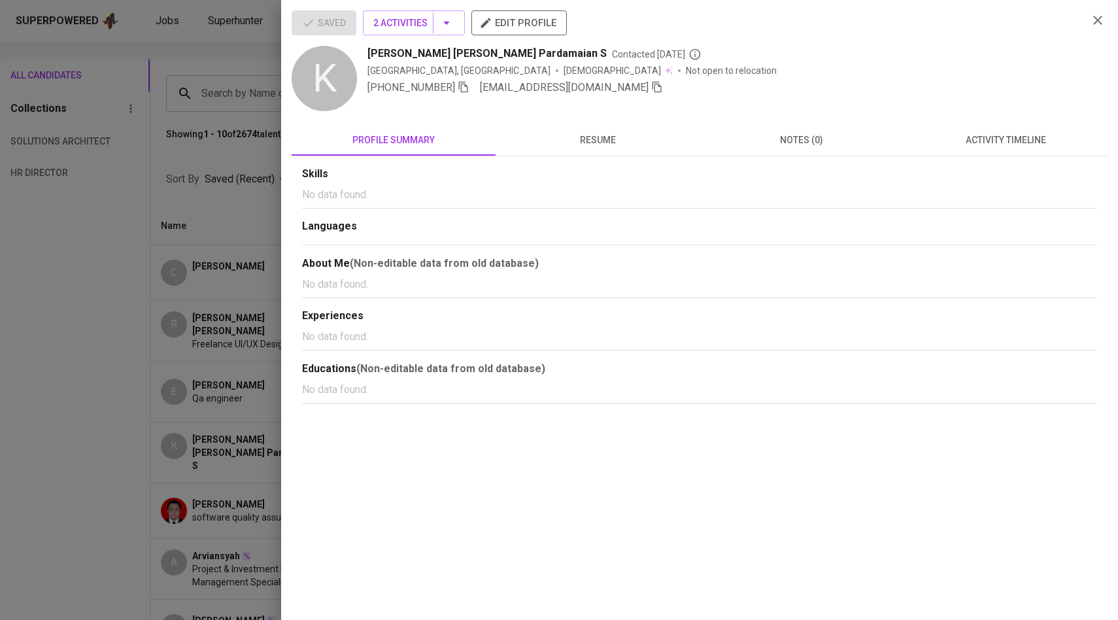
click at [652, 90] on icon "button" at bounding box center [656, 87] width 9 height 11
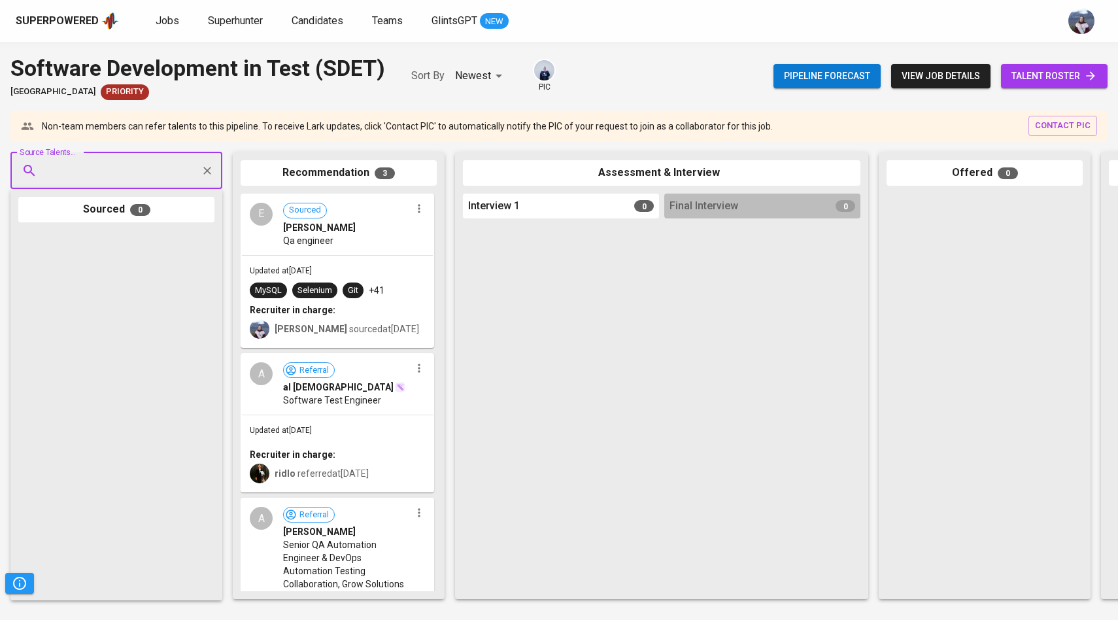
paste input "[EMAIL_ADDRESS][DOMAIN_NAME]"
type input "[EMAIL_ADDRESS][DOMAIN_NAME]"
click at [114, 214] on span "[EMAIL_ADDRESS][DOMAIN_NAME]" at bounding box center [115, 220] width 123 height 13
